Goal: Task Accomplishment & Management: Use online tool/utility

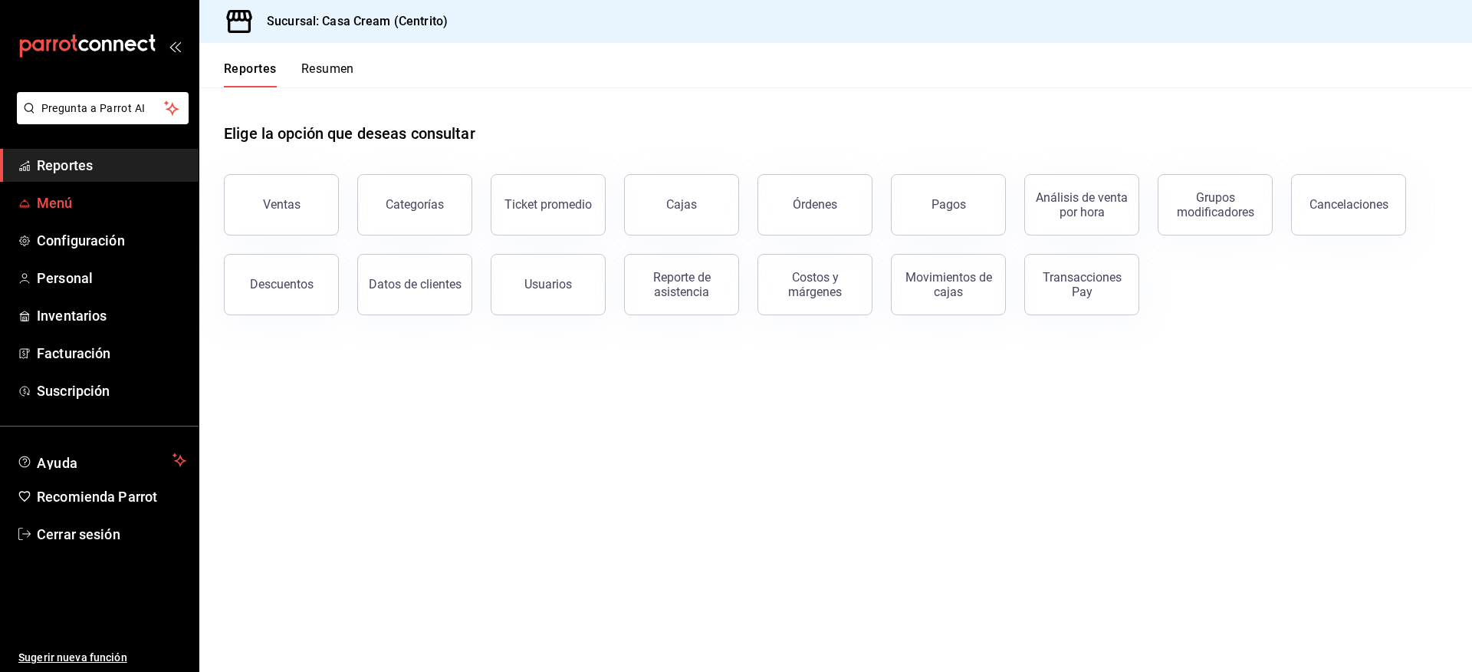
click at [71, 196] on span "Menú" at bounding box center [112, 202] width 150 height 21
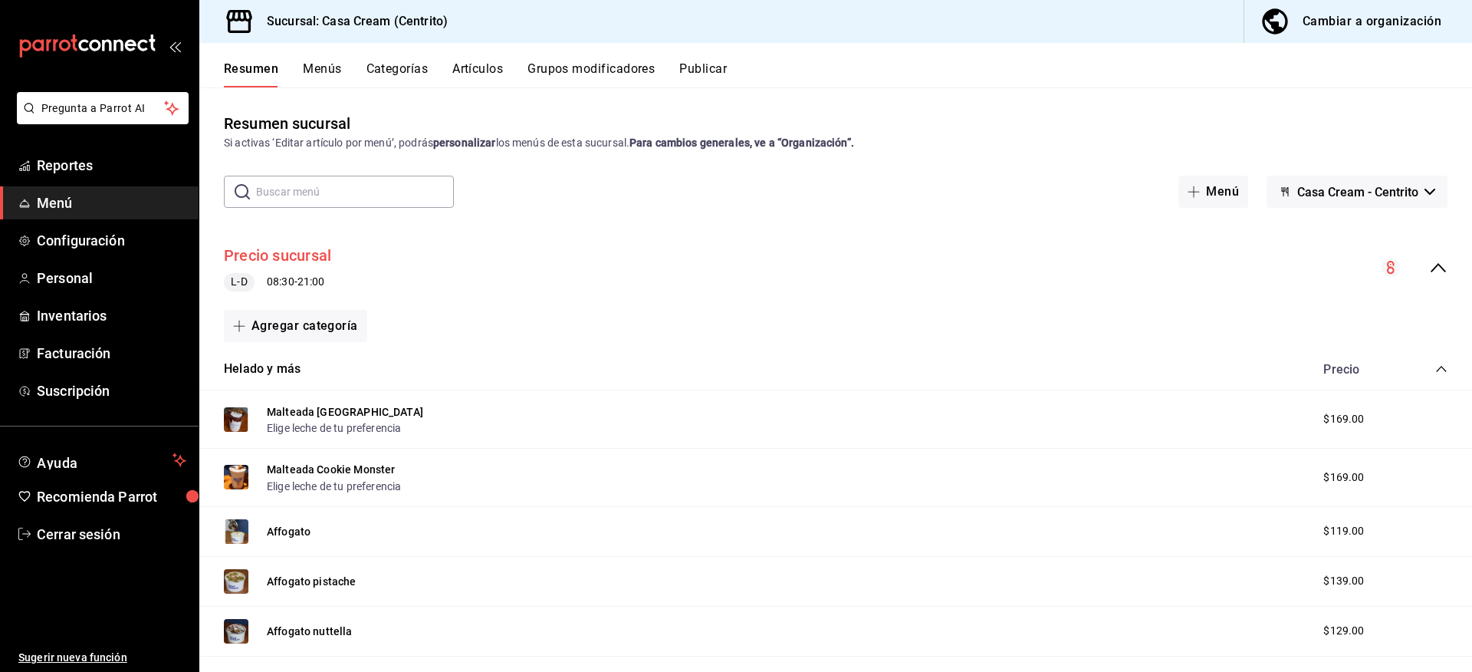
click at [309, 251] on button "Precio sucursal" at bounding box center [277, 256] width 107 height 22
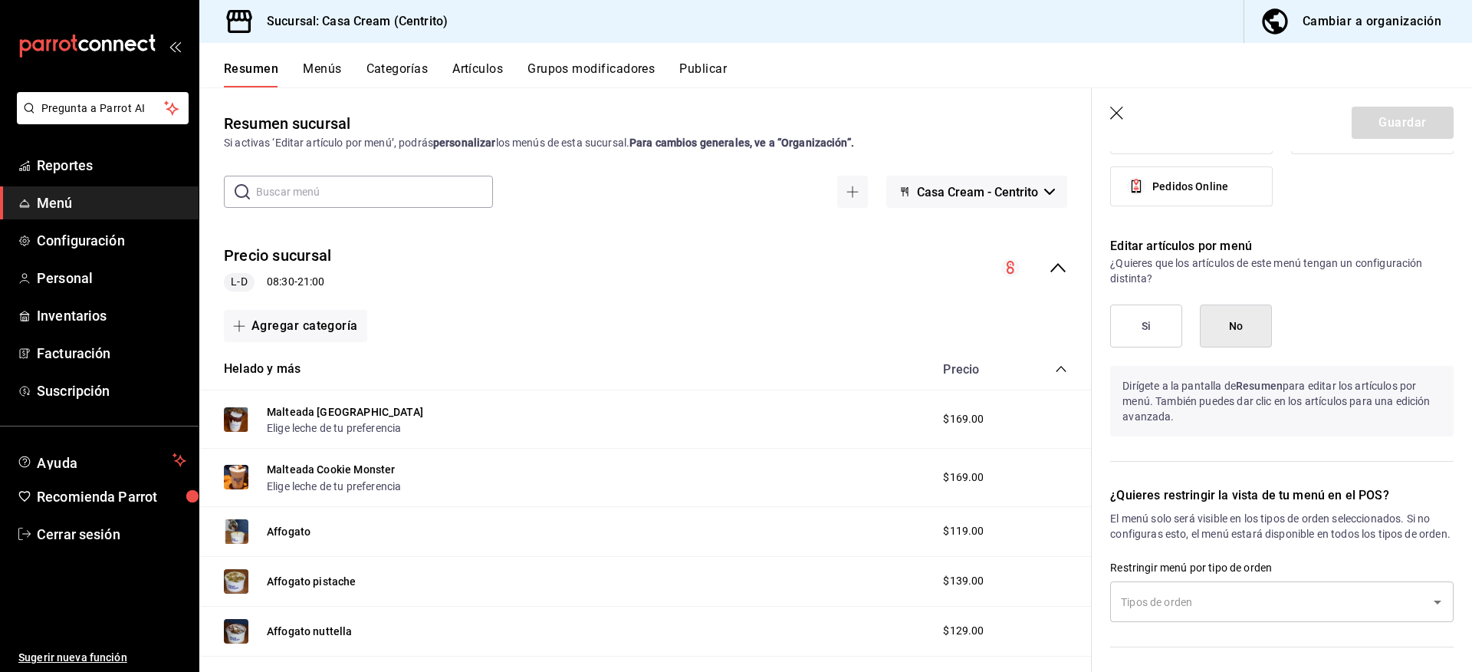
scroll to position [1139, 0]
